Goal: Task Accomplishment & Management: Use online tool/utility

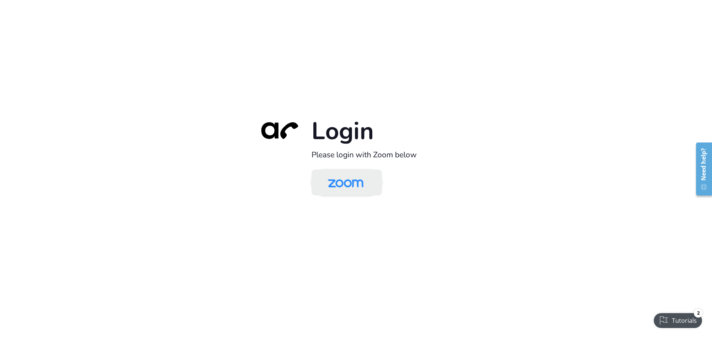
click at [358, 183] on img at bounding box center [345, 183] width 51 height 24
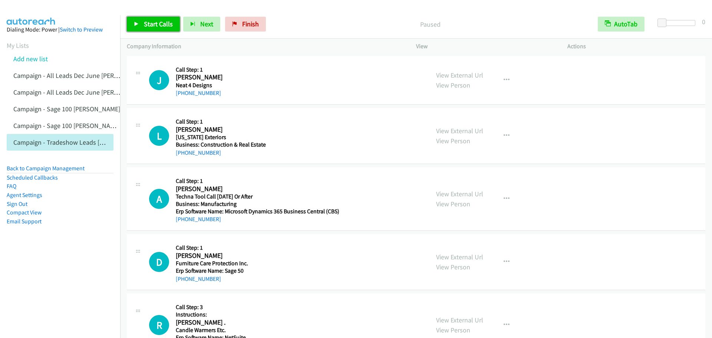
click at [132, 24] on link "Start Calls" at bounding box center [153, 24] width 53 height 15
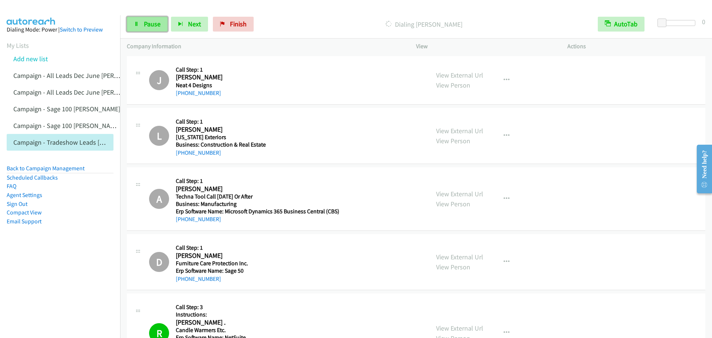
click at [141, 24] on link "Pause" at bounding box center [147, 24] width 41 height 15
click at [157, 25] on span "Start Calls" at bounding box center [158, 24] width 29 height 9
click at [137, 22] on icon at bounding box center [136, 24] width 5 height 5
click at [144, 20] on span "Start Calls" at bounding box center [158, 24] width 29 height 9
click at [159, 23] on span "Pause" at bounding box center [152, 24] width 17 height 9
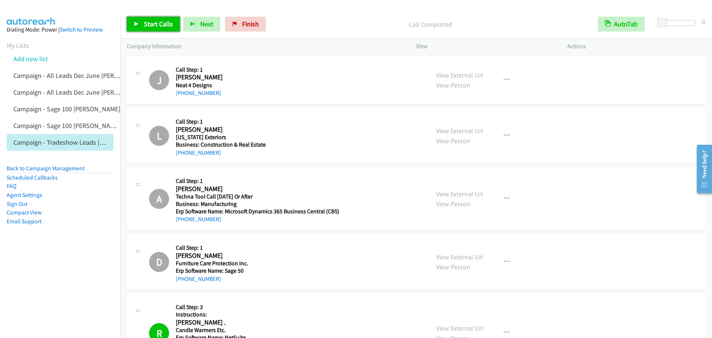
click at [143, 27] on link "Start Calls" at bounding box center [153, 24] width 53 height 15
click at [145, 30] on link "Pause" at bounding box center [147, 24] width 41 height 15
click at [152, 24] on span "Start Calls" at bounding box center [158, 24] width 29 height 9
click at [152, 26] on span "Pause" at bounding box center [152, 24] width 17 height 9
click at [152, 26] on span "Start Calls" at bounding box center [158, 24] width 29 height 9
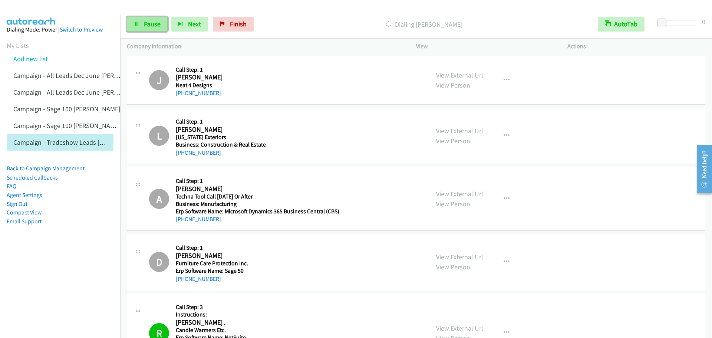
click at [151, 23] on span "Pause" at bounding box center [152, 24] width 17 height 9
click at [154, 24] on span "Start Calls" at bounding box center [158, 24] width 29 height 9
click at [141, 24] on link "Pause" at bounding box center [147, 24] width 41 height 15
click at [20, 47] on link "My Lists" at bounding box center [18, 45] width 22 height 9
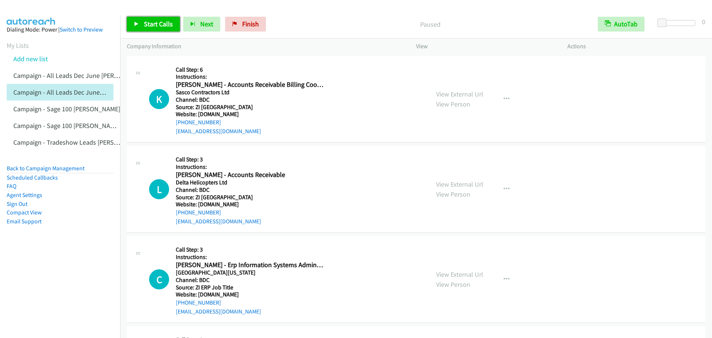
click at [163, 24] on span "Start Calls" at bounding box center [158, 24] width 29 height 9
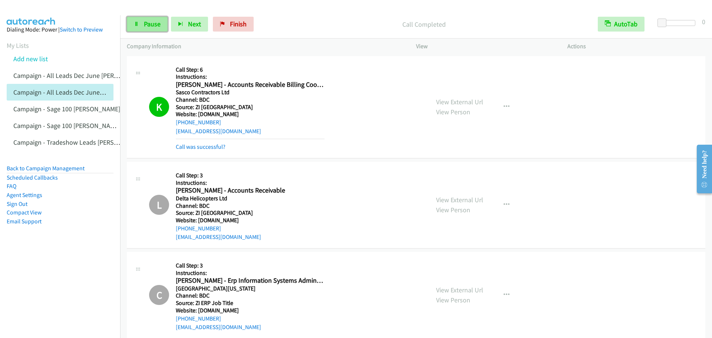
click at [141, 19] on link "Pause" at bounding box center [147, 24] width 41 height 15
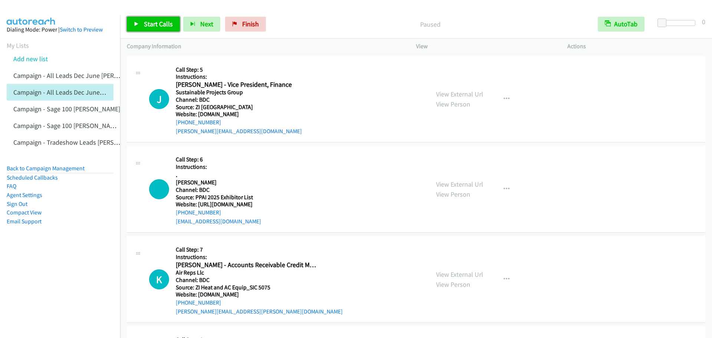
click at [161, 23] on span "Start Calls" at bounding box center [158, 24] width 29 height 9
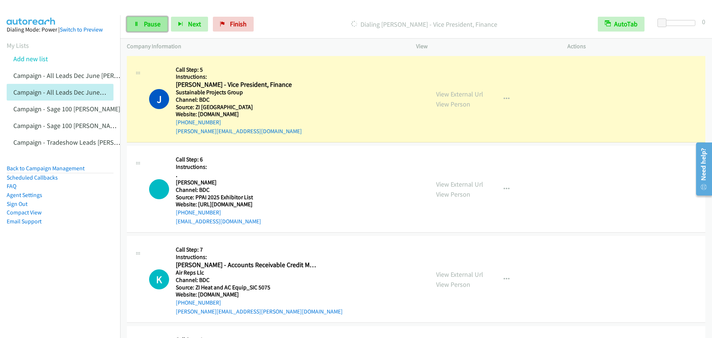
click at [154, 22] on span "Pause" at bounding box center [152, 24] width 17 height 9
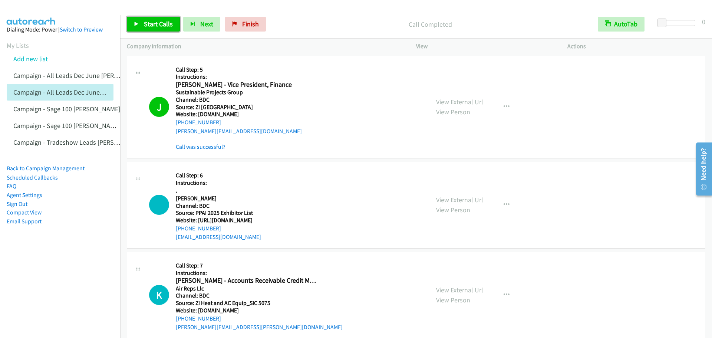
click at [139, 26] on icon at bounding box center [136, 24] width 5 height 5
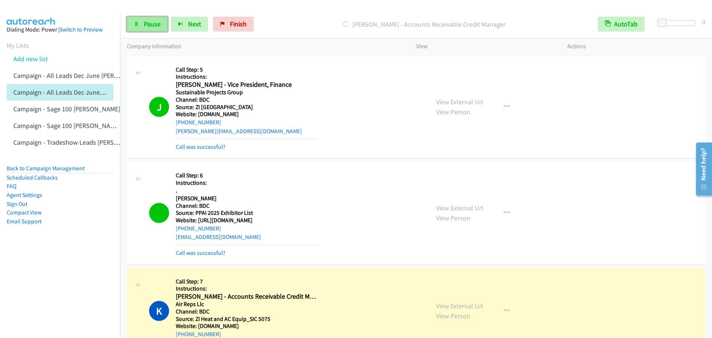
click at [141, 22] on link "Pause" at bounding box center [147, 24] width 41 height 15
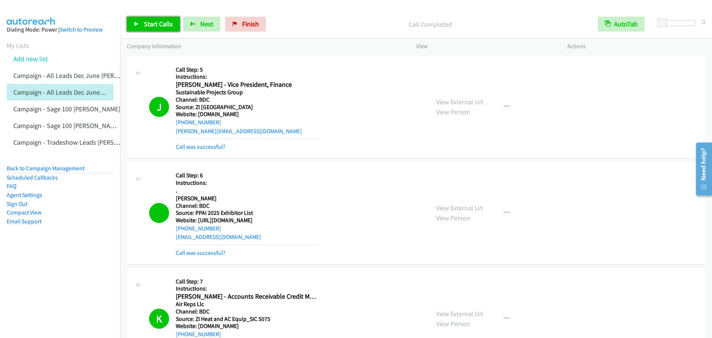
click at [138, 21] on link "Start Calls" at bounding box center [153, 24] width 53 height 15
click at [153, 17] on link "Pause" at bounding box center [147, 24] width 41 height 15
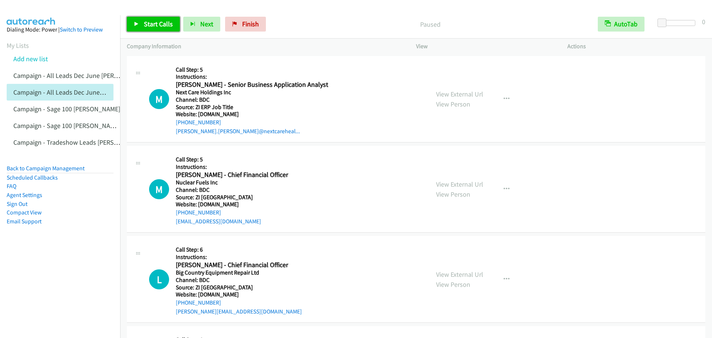
click at [152, 24] on span "Start Calls" at bounding box center [158, 24] width 29 height 9
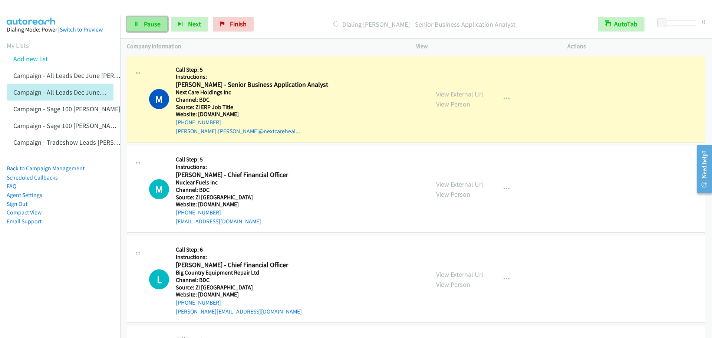
click at [145, 24] on span "Pause" at bounding box center [152, 24] width 17 height 9
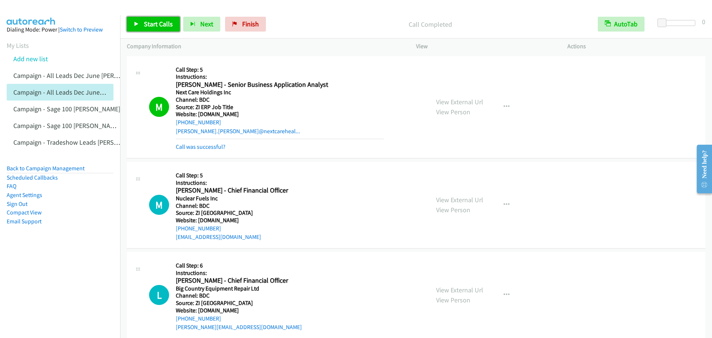
click at [142, 18] on link "Start Calls" at bounding box center [153, 24] width 53 height 15
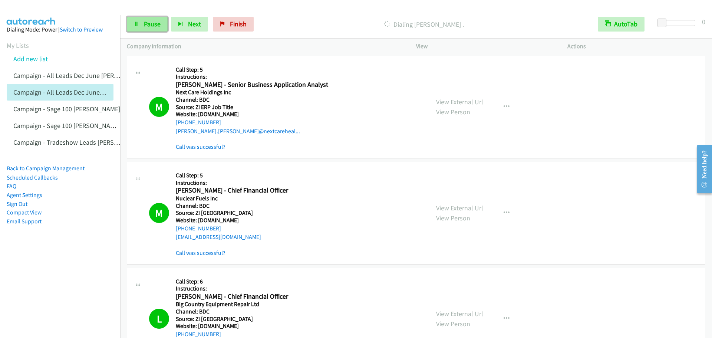
click at [158, 19] on link "Pause" at bounding box center [147, 24] width 41 height 15
click at [154, 23] on span "Start Calls" at bounding box center [158, 24] width 29 height 9
click at [149, 26] on span "Pause" at bounding box center [152, 24] width 17 height 9
click at [155, 27] on span "Start Calls" at bounding box center [158, 24] width 29 height 9
click at [146, 21] on span "Pause" at bounding box center [152, 24] width 17 height 9
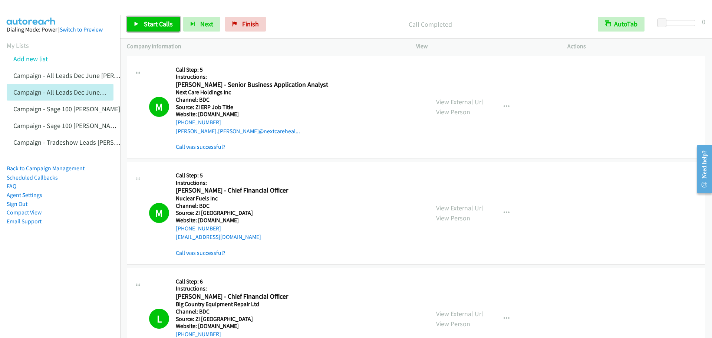
click at [150, 26] on span "Start Calls" at bounding box center [158, 24] width 29 height 9
click at [138, 23] on icon at bounding box center [136, 24] width 5 height 5
click at [136, 21] on link "Start Calls" at bounding box center [153, 24] width 53 height 15
click at [147, 26] on span "Pause" at bounding box center [152, 24] width 17 height 9
click at [158, 28] on link "Start Calls" at bounding box center [153, 24] width 53 height 15
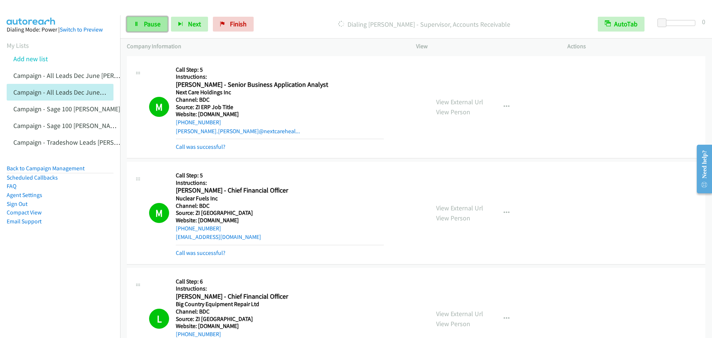
click at [144, 28] on span "Pause" at bounding box center [152, 24] width 17 height 9
click at [152, 25] on span "Start Calls" at bounding box center [158, 24] width 29 height 9
click at [149, 19] on link "Pause" at bounding box center [147, 24] width 41 height 15
click at [151, 26] on span "Start Calls" at bounding box center [158, 24] width 29 height 9
click at [147, 24] on span "Pause" at bounding box center [152, 24] width 17 height 9
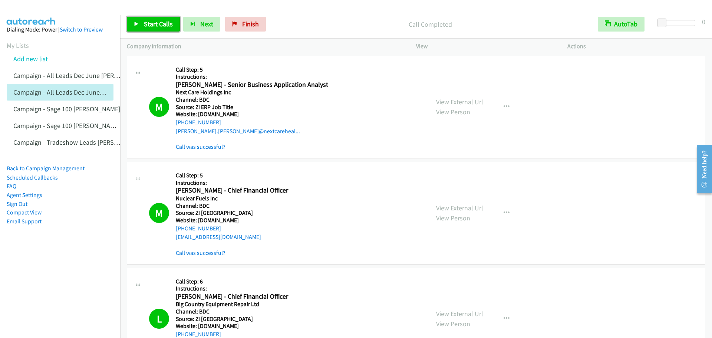
click at [158, 22] on span "Start Calls" at bounding box center [158, 24] width 29 height 9
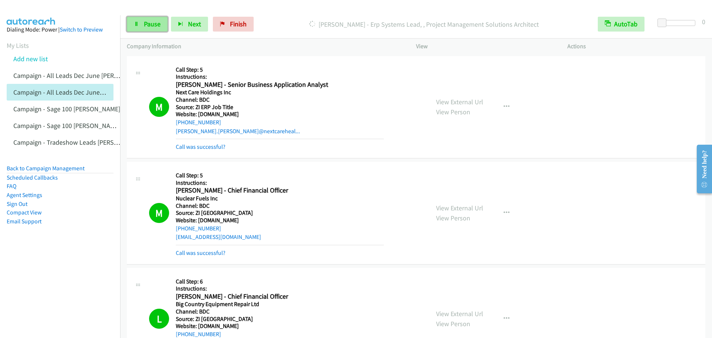
click at [135, 22] on icon at bounding box center [136, 24] width 5 height 5
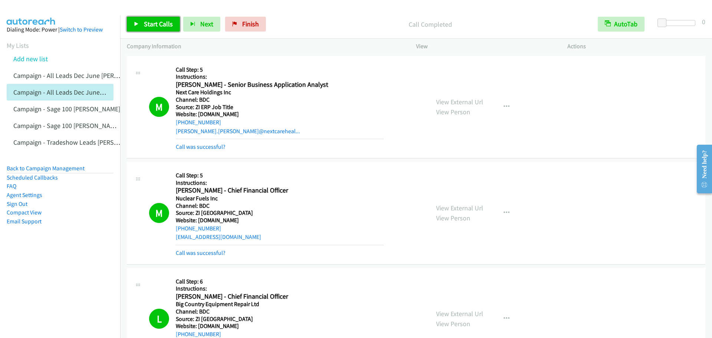
click at [153, 23] on span "Start Calls" at bounding box center [158, 24] width 29 height 9
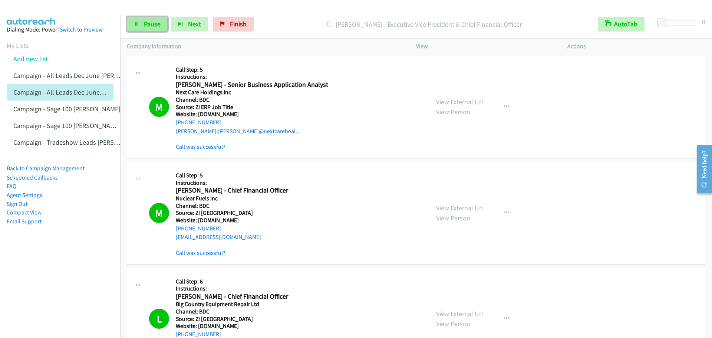
click at [153, 26] on span "Pause" at bounding box center [152, 24] width 17 height 9
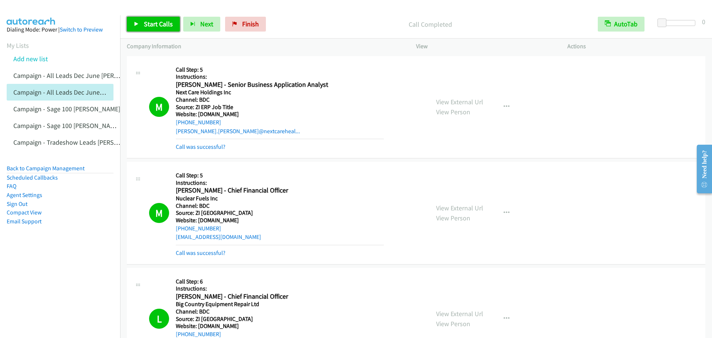
click at [155, 26] on span "Start Calls" at bounding box center [158, 24] width 29 height 9
